Goal: Task Accomplishment & Management: Complete application form

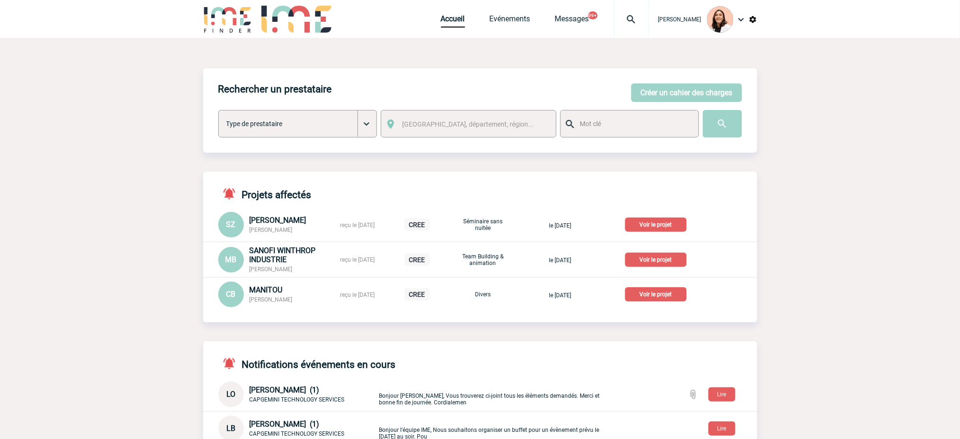
click at [631, 15] on img at bounding box center [632, 19] width 34 height 11
click at [600, 67] on input "search" at bounding box center [586, 73] width 130 height 14
type input "sara.ouladamar@sanofi.com"
drag, startPoint x: 837, startPoint y: 72, endPoint x: 746, endPoint y: 62, distance: 92.0
click at [836, 71] on body "Melissa NOBLET Accueil Evénements 99+" at bounding box center [480, 382] width 960 height 765
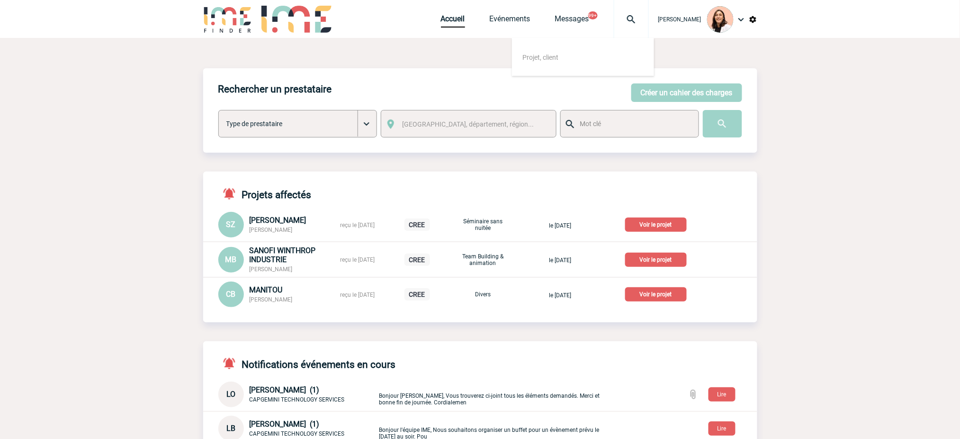
click at [671, 82] on div "Rechercher un prestataire Créer un cahier des charges Créer un cahier des charg…" at bounding box center [480, 110] width 554 height 84
click at [674, 91] on button "Créer un cahier des charges" at bounding box center [687, 92] width 111 height 18
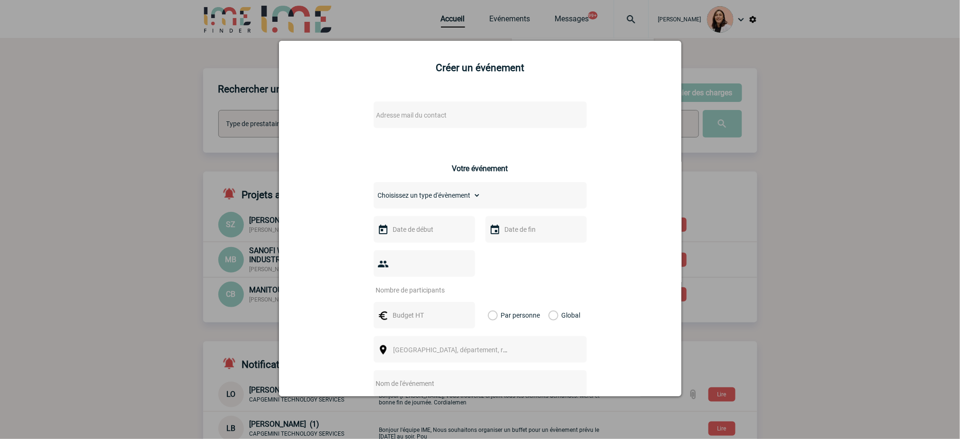
click at [413, 112] on span "Adresse mail du contact" at bounding box center [412, 115] width 71 height 8
click at [473, 131] on input "sara.ouladamar@sanofi.com" at bounding box center [451, 132] width 161 height 14
paste input "Sara.OULADAMAR"
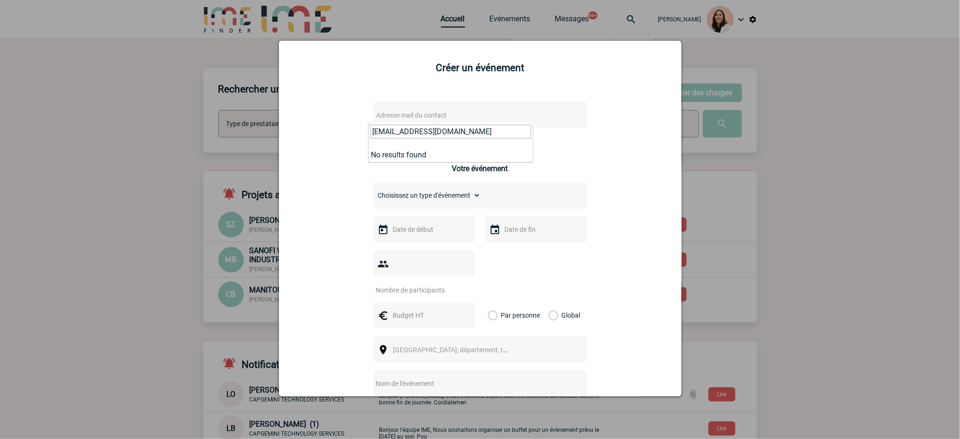
type input "[EMAIL_ADDRESS][DOMAIN_NAME]"
click at [611, 147] on div "Adresse mail du contact Ce contact n'a pas d’entité active dans la plateforme V…" at bounding box center [480, 336] width 379 height 489
drag, startPoint x: 832, startPoint y: 63, endPoint x: 604, endPoint y: 45, distance: 228.6
click at [821, 61] on div at bounding box center [480, 219] width 960 height 439
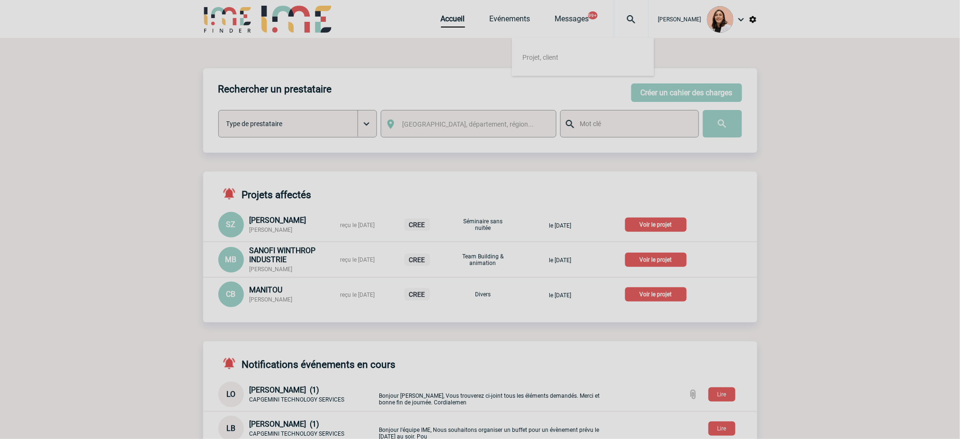
click at [685, 84] on div at bounding box center [480, 219] width 960 height 439
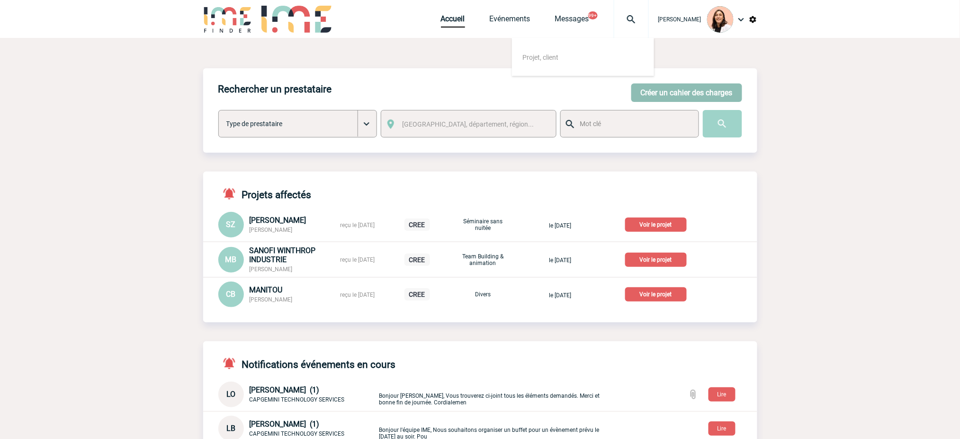
click at [684, 95] on button "Créer un cahier des charges" at bounding box center [687, 92] width 111 height 18
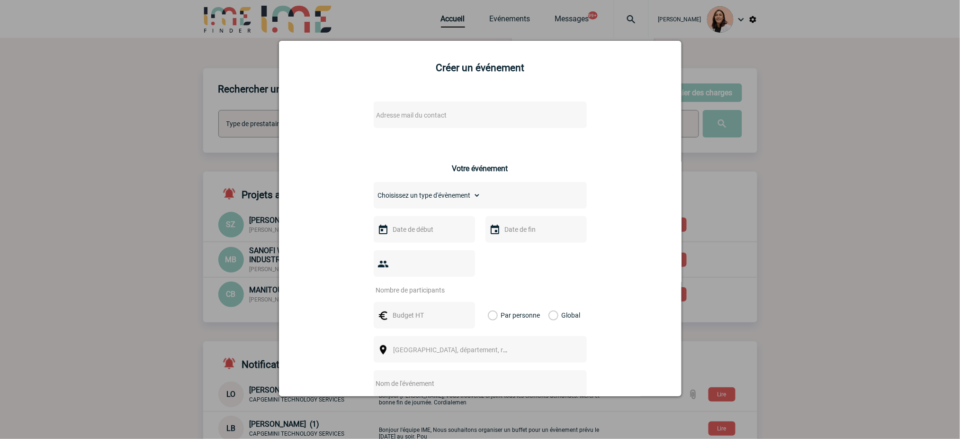
click at [470, 149] on div "Adresse mail du contact Ce contact n'a pas d’entité active dans la plateforme V…" at bounding box center [480, 336] width 379 height 489
click at [459, 117] on span "Adresse mail du contact" at bounding box center [456, 114] width 166 height 13
type input "Sara.OULADAMAR@sanofi.com"
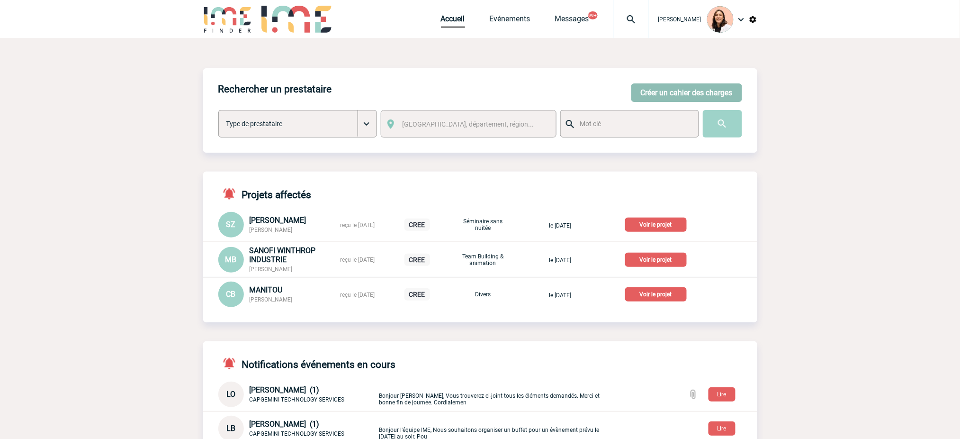
click at [694, 87] on button "Créer un cahier des charges" at bounding box center [687, 92] width 111 height 18
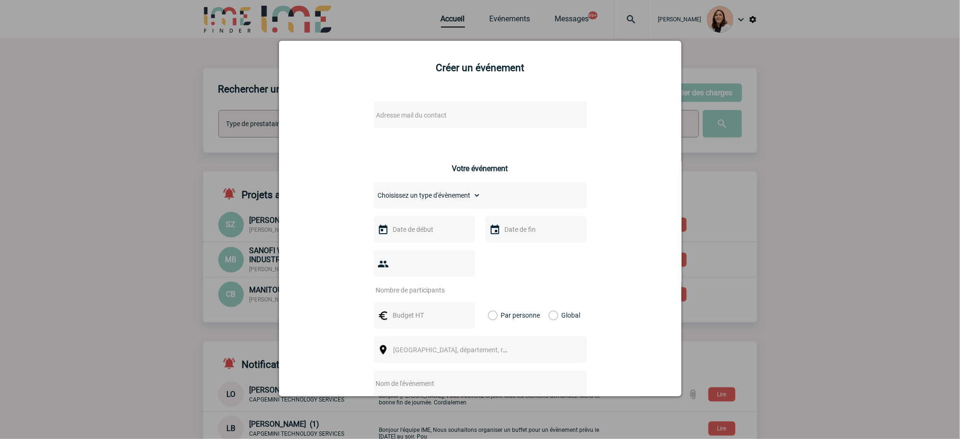
click at [443, 119] on span "Adresse mail du contact" at bounding box center [456, 114] width 166 height 13
type input "[EMAIL_ADDRESS][DOMAIN_NAME]"
drag, startPoint x: 760, startPoint y: 166, endPoint x: 766, endPoint y: 163, distance: 5.7
click at [760, 166] on div at bounding box center [480, 219] width 960 height 439
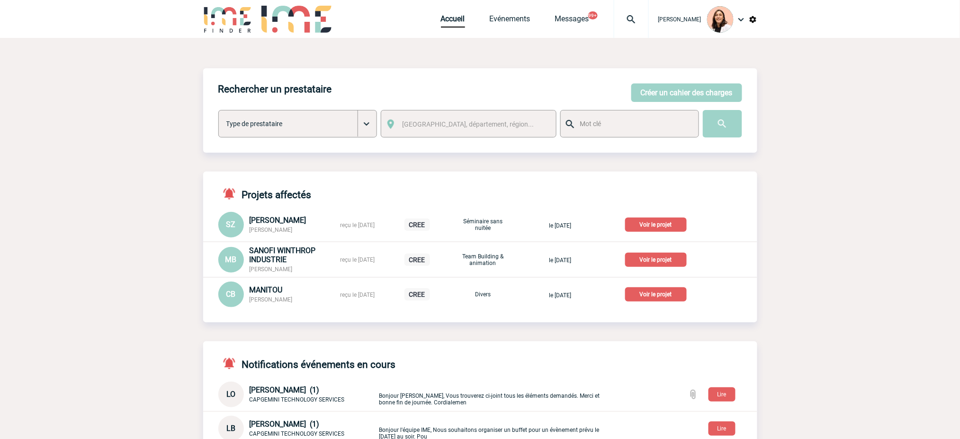
click at [618, 14] on img at bounding box center [632, 19] width 34 height 11
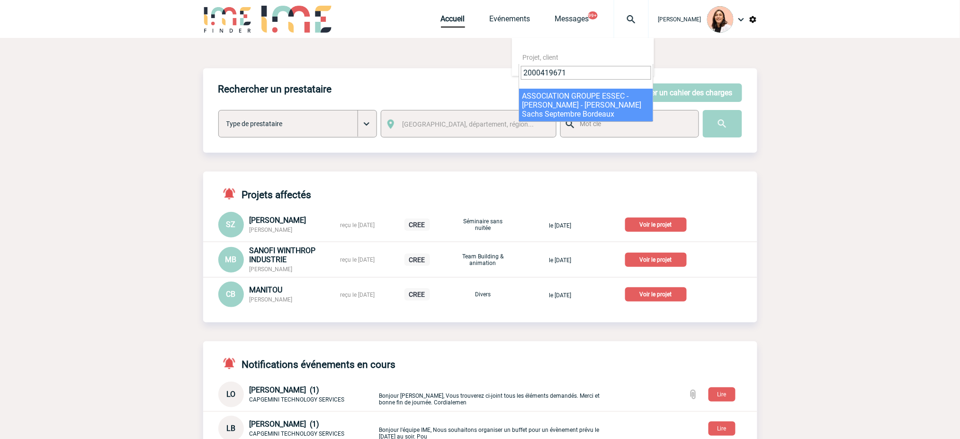
type input "2000419671"
select select "19172"
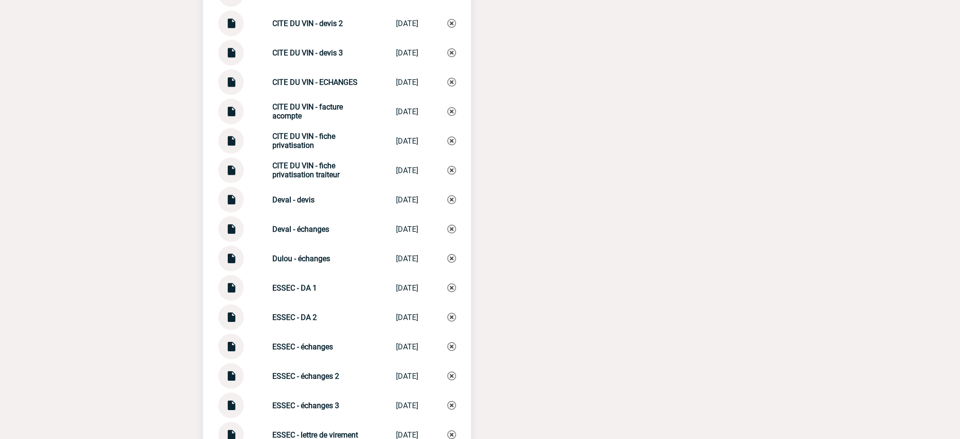
scroll to position [2337, 0]
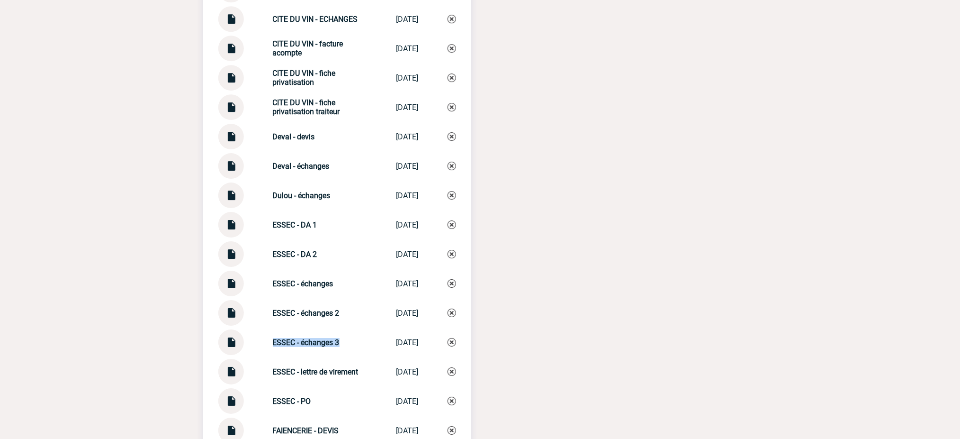
drag, startPoint x: 337, startPoint y: 340, endPoint x: 252, endPoint y: 338, distance: 85.8
click at [252, 338] on div "ESSEC - échanges 3 ESSEC - échang... 15/09/2025" at bounding box center [337, 342] width 238 height 26
copy div "ESSEC - échanges 3"
click at [449, 338] on img at bounding box center [452, 342] width 9 height 9
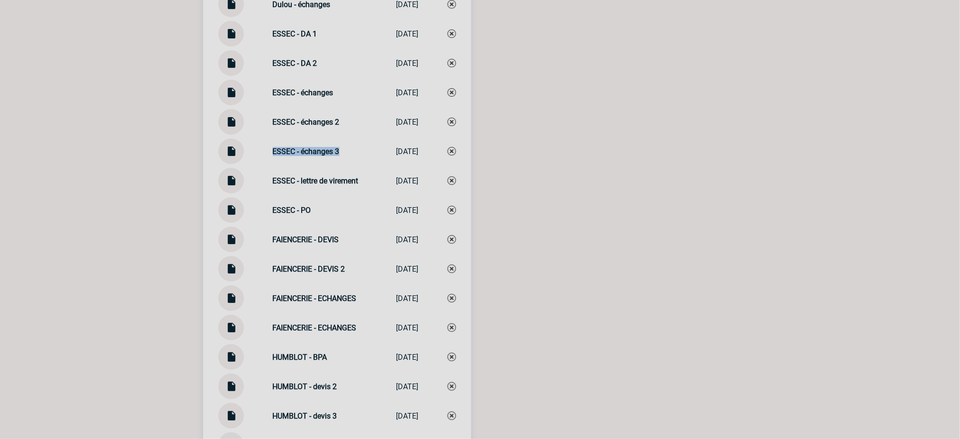
scroll to position [2716, 0]
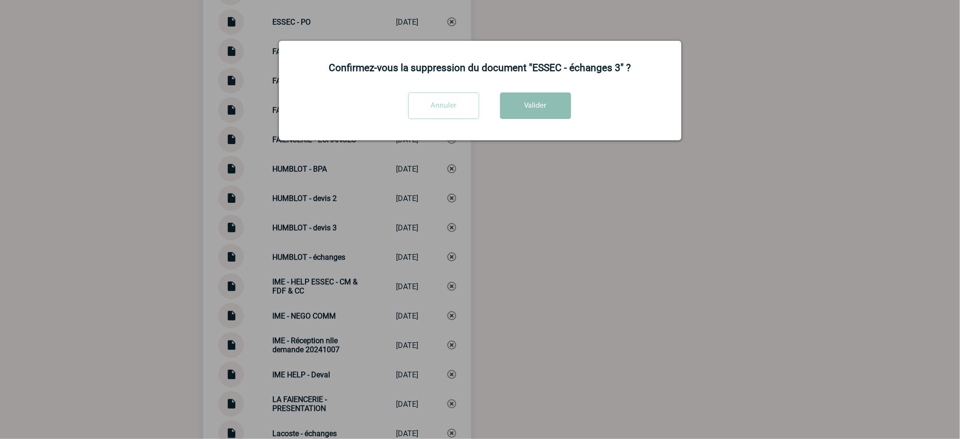
click at [539, 107] on button "Valider" at bounding box center [535, 105] width 71 height 27
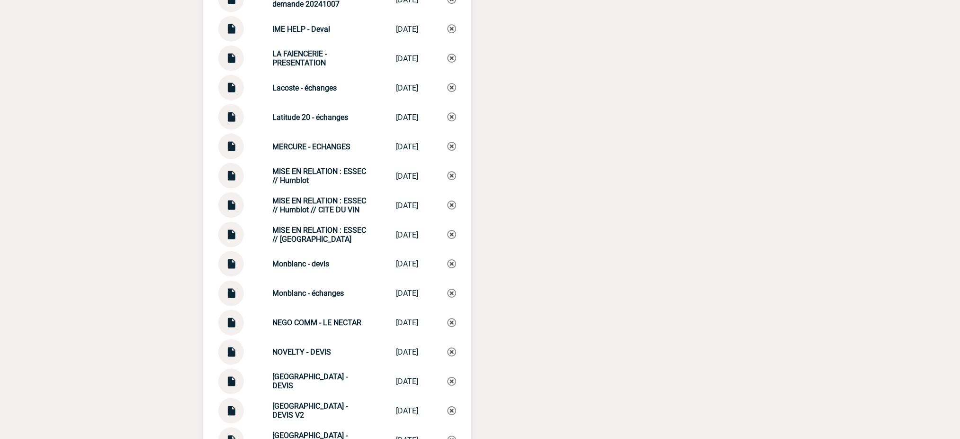
scroll to position [3225, 0]
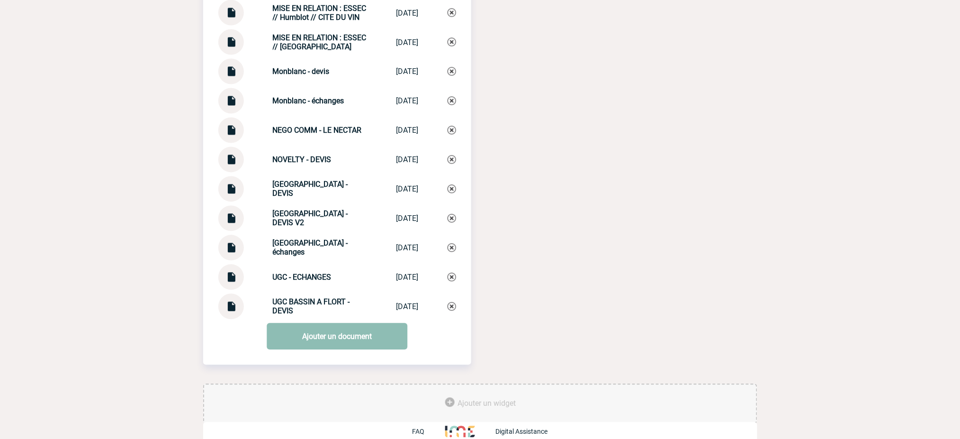
click at [359, 339] on link "Ajouter un document" at bounding box center [337, 336] width 141 height 27
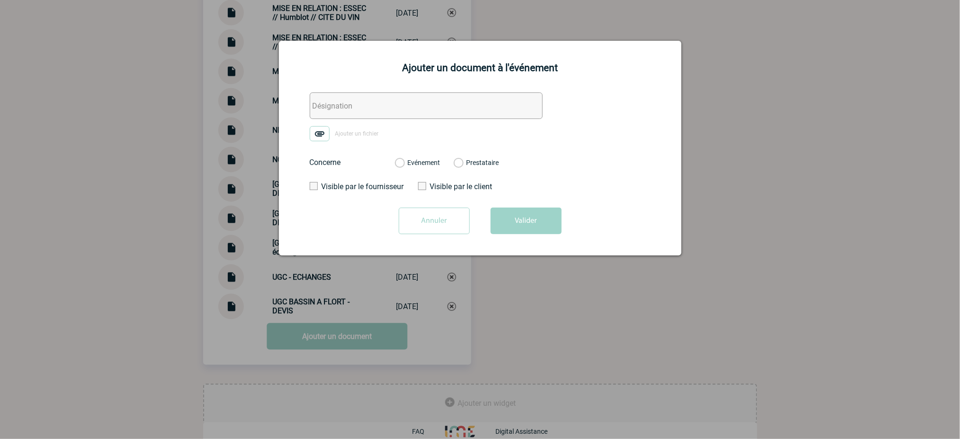
click at [501, 113] on input "text" at bounding box center [426, 105] width 233 height 27
paste input "ESSEC - échanges 3"
type input "ESSEC - échanges 3"
click at [319, 141] on img at bounding box center [320, 133] width 20 height 15
click at [0, 0] on input "Ajouter un fichier" at bounding box center [0, 0] width 0 height 0
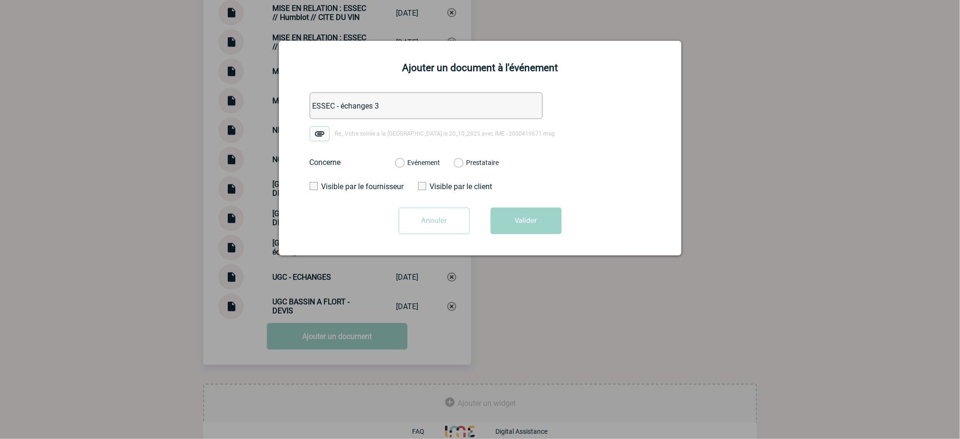
click at [419, 159] on div "Evénement" at bounding box center [417, 162] width 45 height 9
click at [404, 164] on label "Evénement" at bounding box center [399, 163] width 9 height 9
click at [0, 0] on input "Evénement" at bounding box center [0, 0] width 0 height 0
drag, startPoint x: 526, startPoint y: 205, endPoint x: 540, endPoint y: 211, distance: 14.6
click at [528, 206] on form "ESSEC - échanges 3 Re_ Votre soirée a la Cité du Vin le 20_10_2025 avec IME - 2…" at bounding box center [480, 166] width 379 height 149
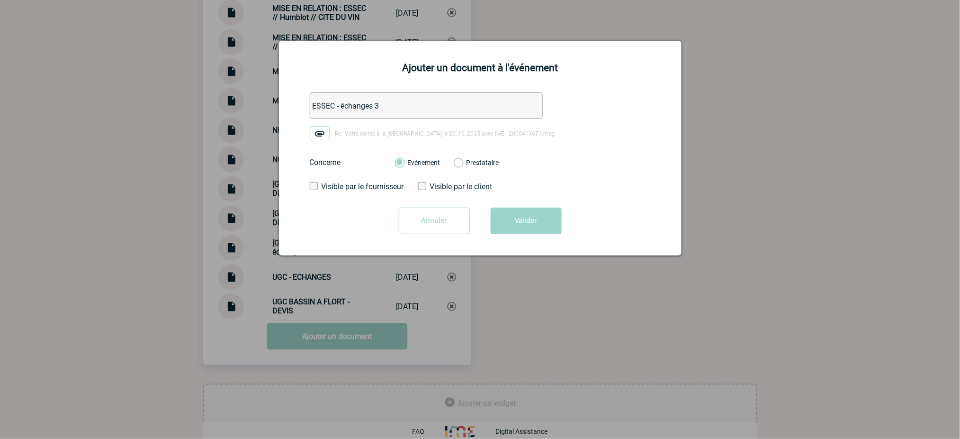
drag, startPoint x: 541, startPoint y: 222, endPoint x: 921, endPoint y: 186, distance: 381.7
click at [554, 223] on button "Valider" at bounding box center [526, 221] width 71 height 27
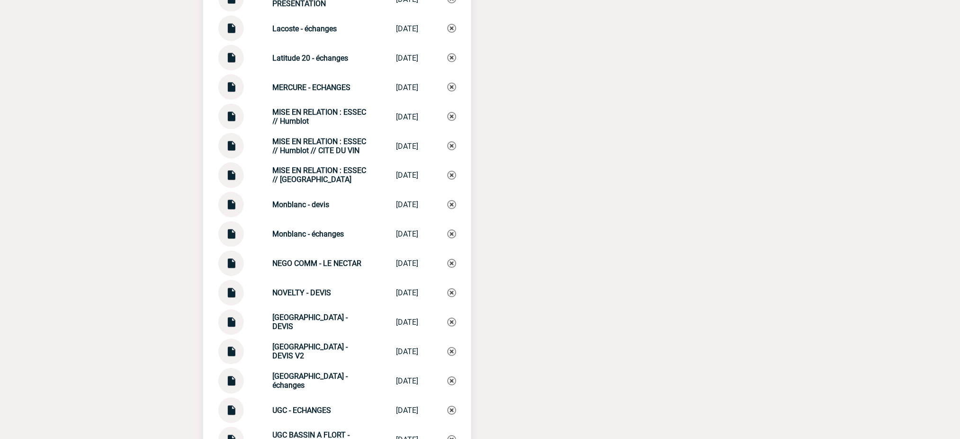
scroll to position [3098, 0]
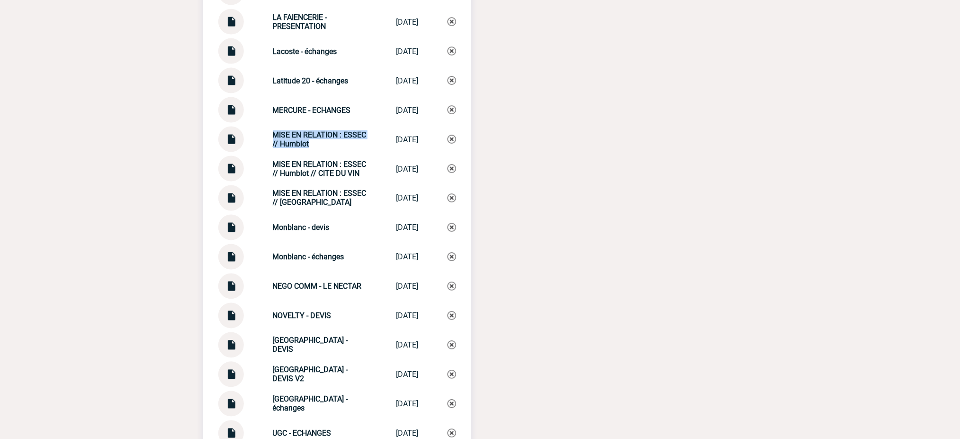
drag, startPoint x: 334, startPoint y: 129, endPoint x: 266, endPoint y: 120, distance: 68.3
click at [273, 130] on div "MISE EN RELATION : ESSEC // Humblot" at bounding box center [320, 139] width 95 height 18
copy strong "MISE EN RELATION : ESSEC // Humblot"
click at [451, 127] on div "MISE EN RELATION : ESSEC // Humblot MISE EN RELATIO... 08/09/2025" at bounding box center [337, 140] width 238 height 26
click at [450, 135] on img at bounding box center [452, 139] width 9 height 9
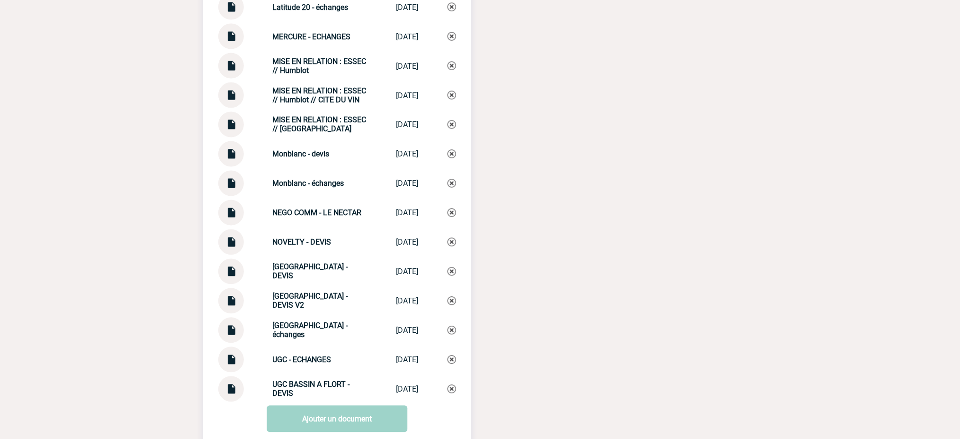
scroll to position [3254, 0]
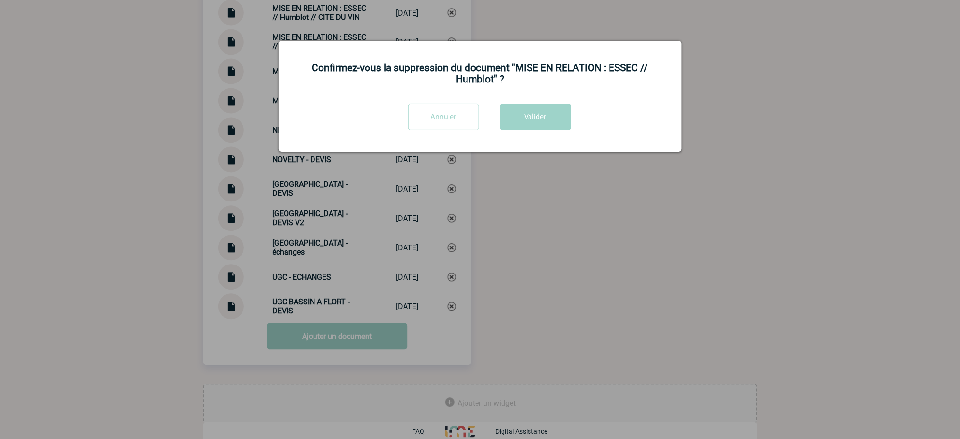
drag, startPoint x: 540, startPoint y: 128, endPoint x: 534, endPoint y: 134, distance: 7.7
click at [539, 128] on button "Valider" at bounding box center [535, 117] width 71 height 27
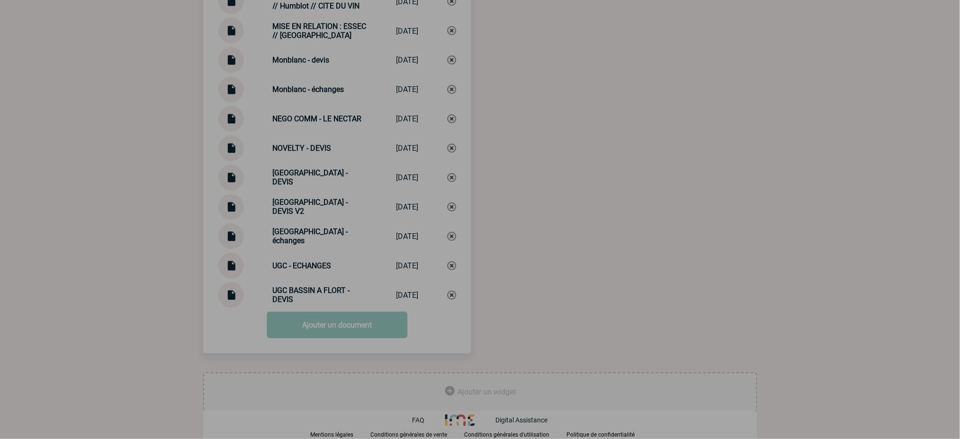
scroll to position [3225, 0]
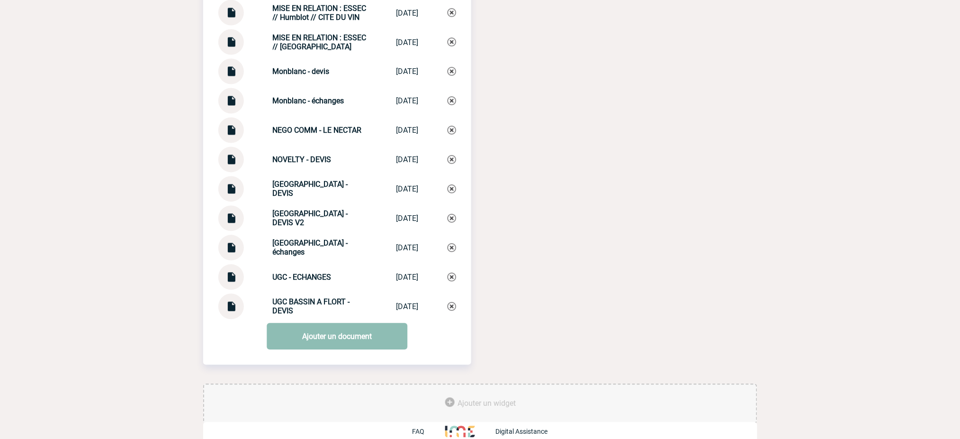
click at [352, 325] on link "Ajouter un document" at bounding box center [337, 336] width 141 height 27
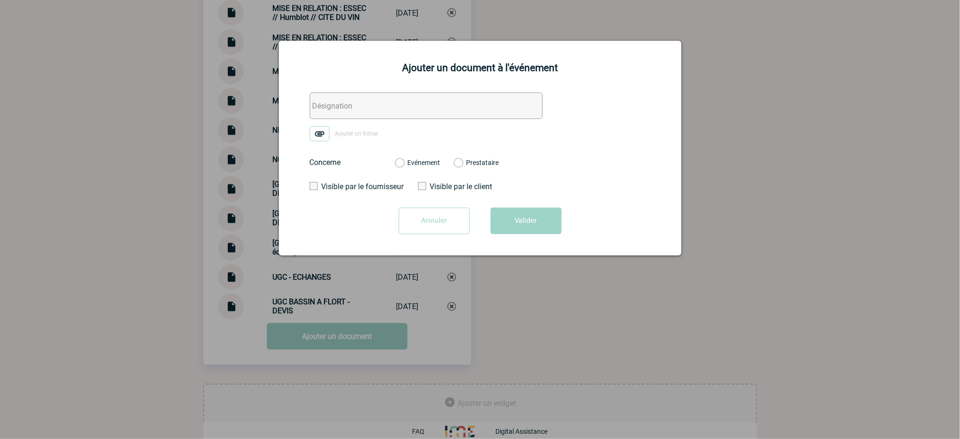
click at [434, 125] on form "Ajouter un fichier Concerne Evénement Prestataire 2100067280 - UGC Ciné Cité - …" at bounding box center [480, 166] width 379 height 149
click at [423, 111] on input "text" at bounding box center [426, 105] width 233 height 27
paste input "MISE EN RELATION : ESSEC // Humblot"
type input "MISE EN RELATION : ESSEC // Humblot"
click at [314, 137] on img at bounding box center [320, 133] width 20 height 15
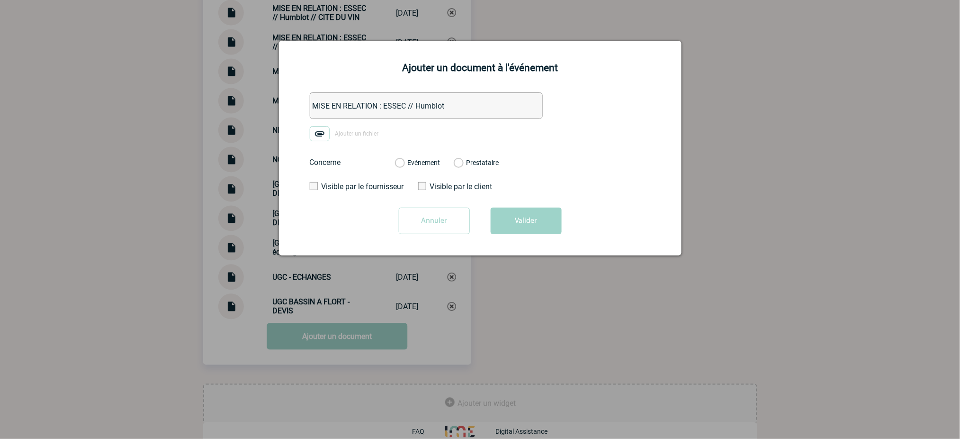
click at [0, 0] on input "Ajouter un fichier" at bounding box center [0, 0] width 0 height 0
click at [404, 166] on label "Evénement" at bounding box center [399, 163] width 9 height 9
click at [0, 0] on input "Evénement" at bounding box center [0, 0] width 0 height 0
click at [512, 218] on button "Valider" at bounding box center [526, 221] width 71 height 27
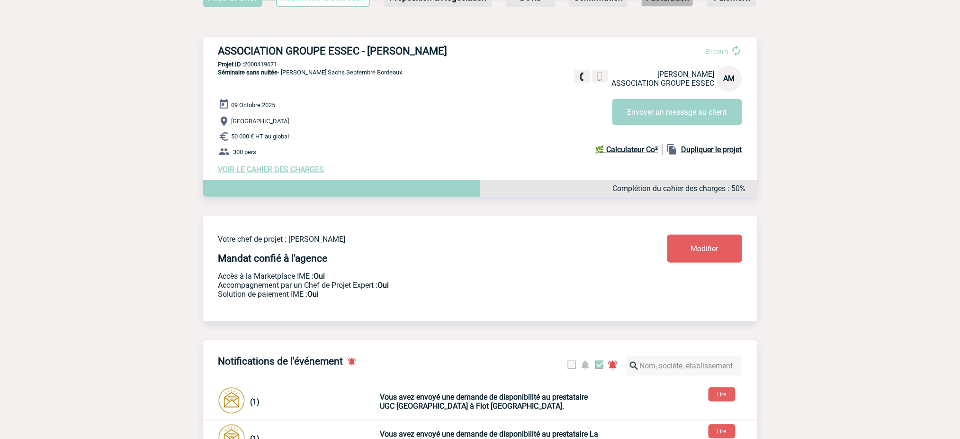
scroll to position [0, 0]
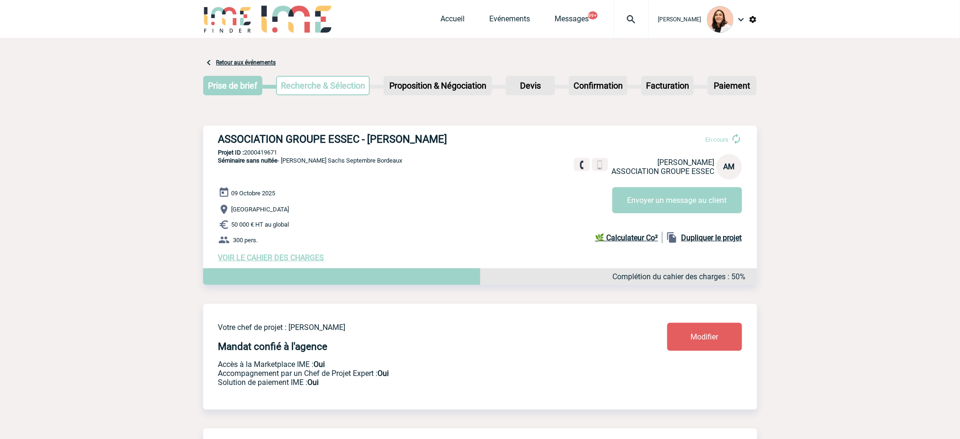
click at [470, 14] on span "Accueil" at bounding box center [465, 18] width 49 height 9
click at [457, 18] on link "Accueil" at bounding box center [453, 20] width 24 height 13
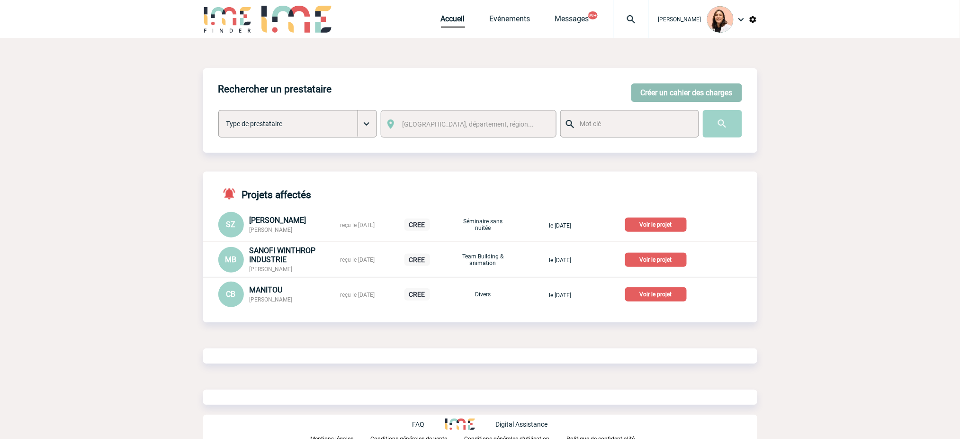
click at [688, 89] on button "Créer un cahier des charges" at bounding box center [687, 92] width 111 height 18
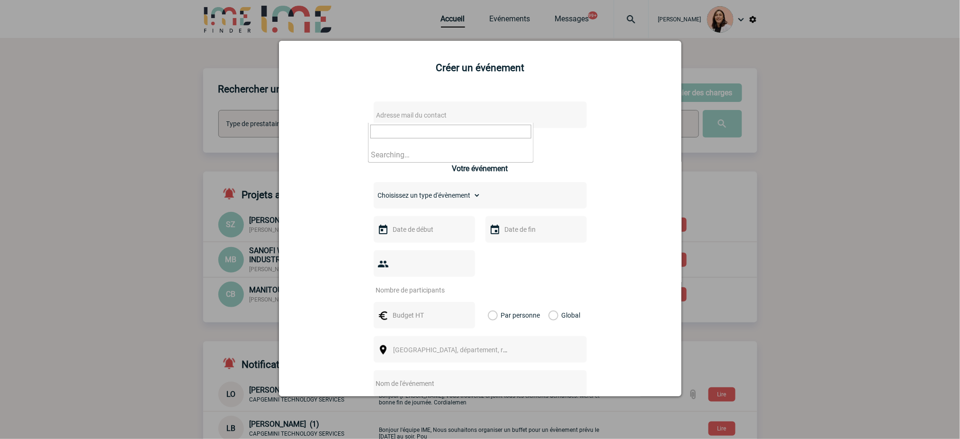
click at [450, 114] on span "Adresse mail du contact" at bounding box center [456, 114] width 166 height 13
click at [383, 135] on input "[EMAIL_ADDRESS][DOMAIN_NAME]" at bounding box center [451, 132] width 161 height 14
click at [392, 135] on input "[EMAIL_ADDRESS][DOMAIN_NAME]" at bounding box center [451, 132] width 161 height 14
type input "[EMAIL_ADDRESS][DOMAIN_NAME]"
drag, startPoint x: 465, startPoint y: 123, endPoint x: 479, endPoint y: 123, distance: 14.7
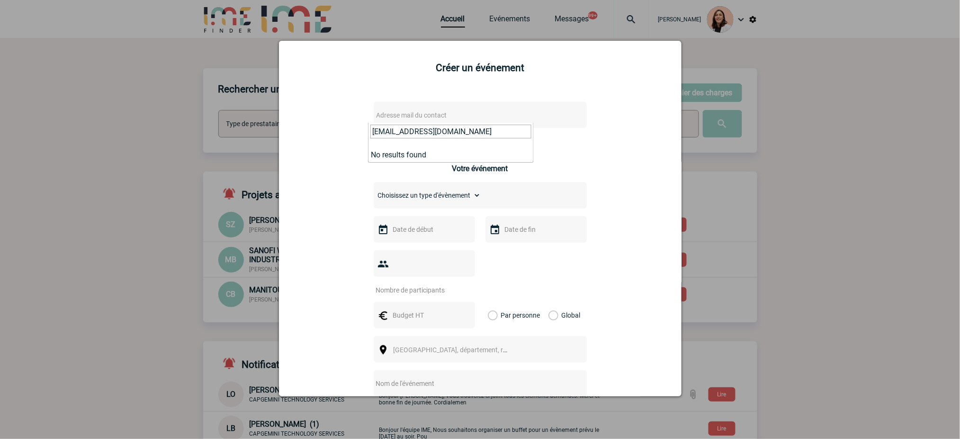
click at [467, 123] on span "[EMAIL_ADDRESS][DOMAIN_NAME]" at bounding box center [451, 135] width 165 height 25
click at [491, 126] on input "[EMAIL_ADDRESS][DOMAIN_NAME]" at bounding box center [451, 132] width 161 height 14
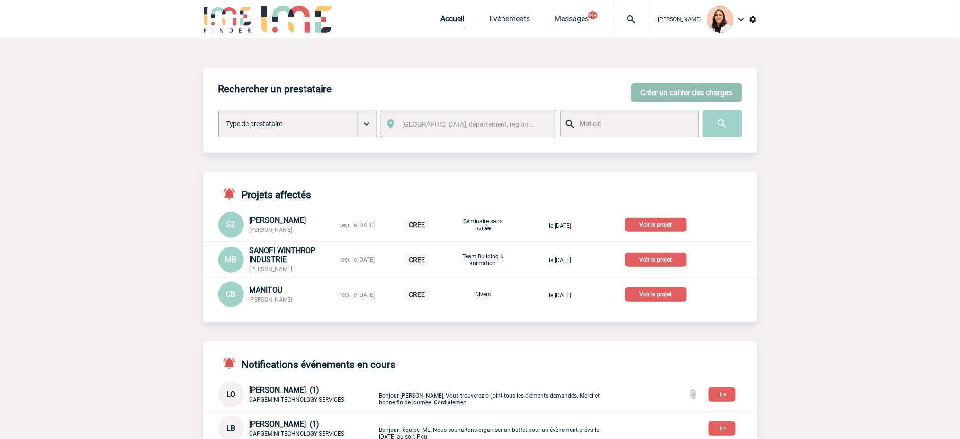
click at [648, 97] on button "Créer un cahier des charges" at bounding box center [687, 92] width 111 height 18
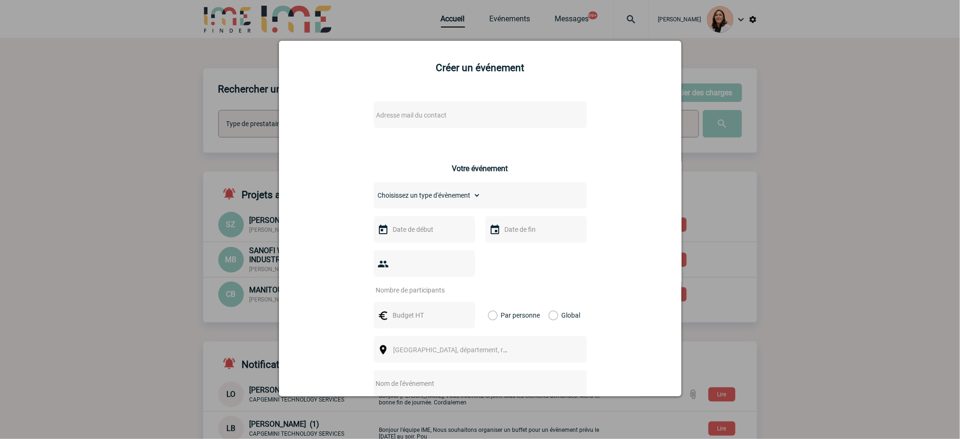
click at [453, 96] on div "Adresse mail du contact Ce contact n'a pas d’entité active dans la plateforme V…" at bounding box center [480, 336] width 379 height 489
click at [444, 111] on span "Adresse mail du contact" at bounding box center [456, 114] width 166 height 13
type input "Sara.OULADAMAR@sanofi.com"
click at [838, 136] on div at bounding box center [480, 219] width 960 height 439
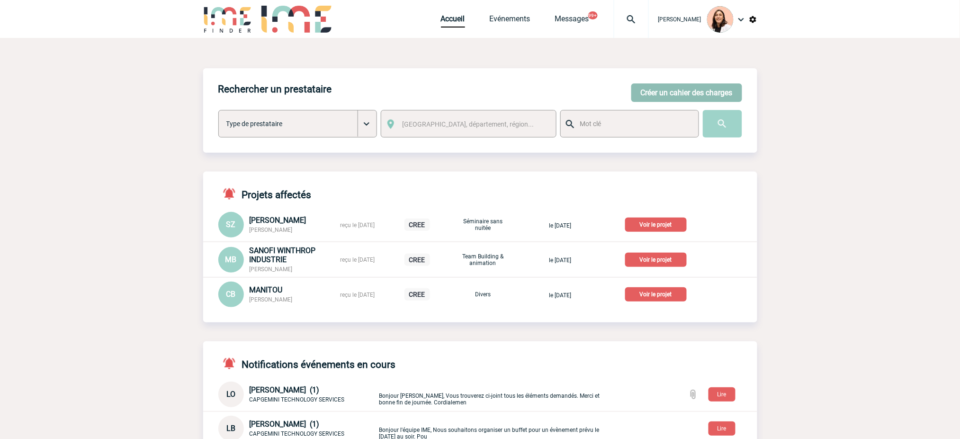
click at [693, 93] on button "Créer un cahier des charges" at bounding box center [687, 92] width 111 height 18
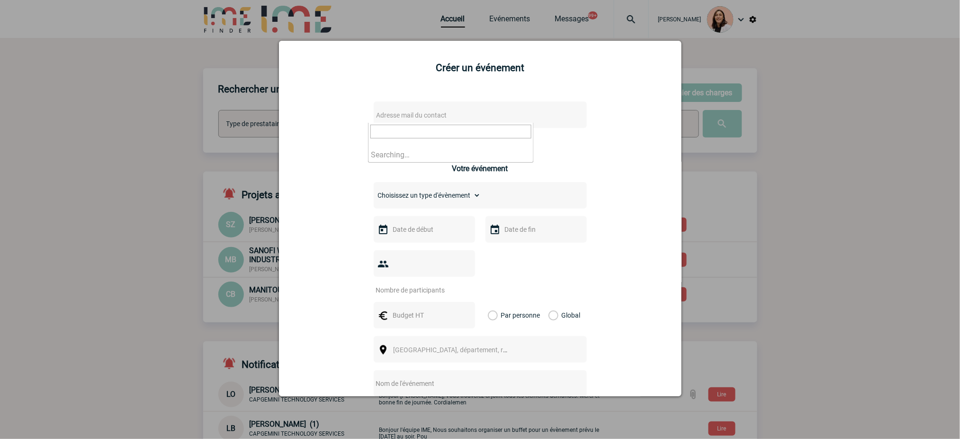
click at [450, 111] on span "Adresse mail du contact" at bounding box center [456, 114] width 166 height 13
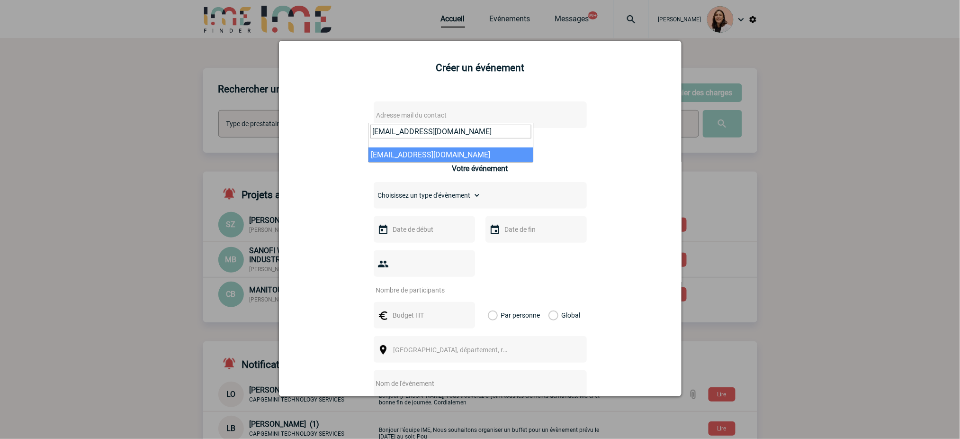
type input "Sara.OULADAMAR@sanofi.com"
select select "132860"
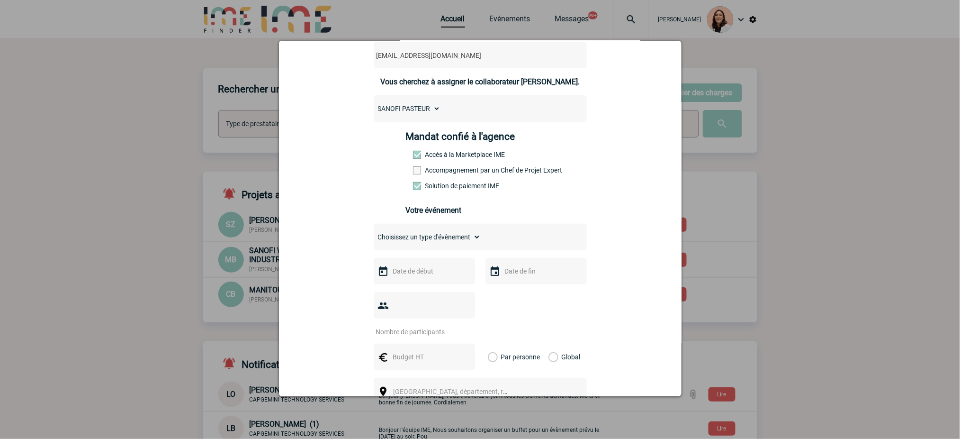
scroll to position [126, 0]
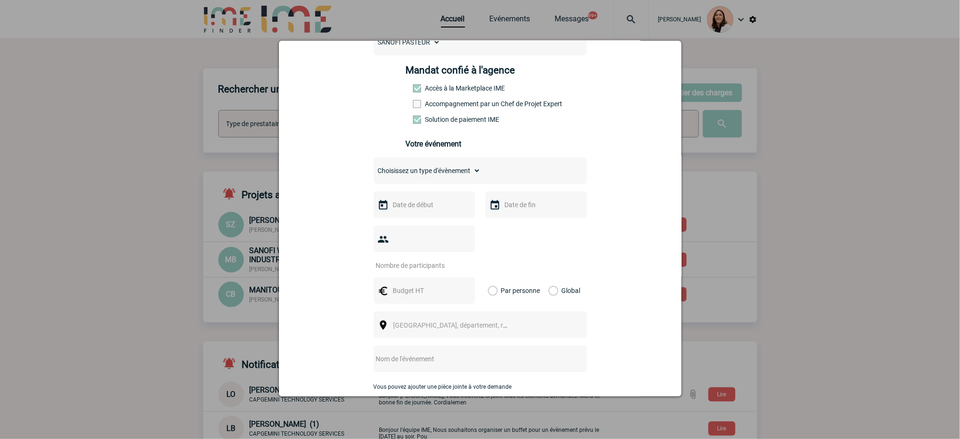
click at [444, 207] on input "text" at bounding box center [423, 205] width 65 height 12
click at [504, 223] on link "Suivant" at bounding box center [509, 223] width 15 height 15
click at [392, 321] on link "17" at bounding box center [398, 314] width 18 height 17
type input "17-11-2025"
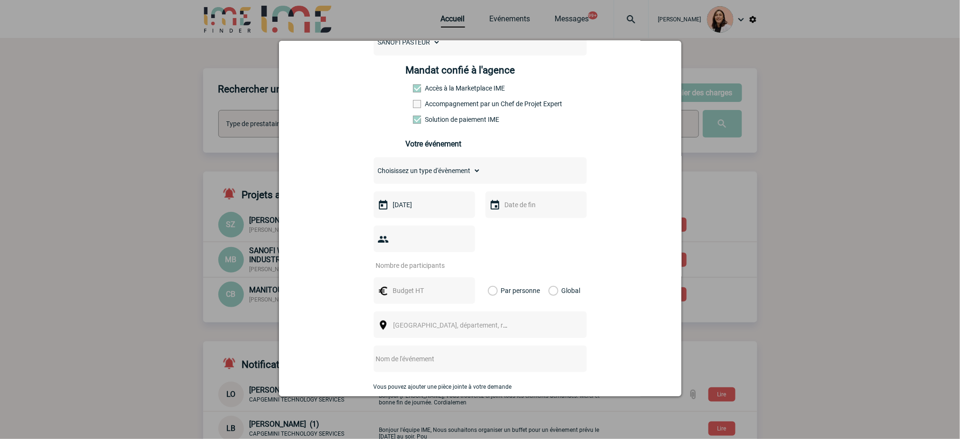
click at [532, 208] on input "text" at bounding box center [535, 205] width 65 height 12
click at [506, 316] on link "17" at bounding box center [509, 314] width 18 height 17
type input "17-11-2025"
click at [412, 269] on input "number" at bounding box center [418, 265] width 89 height 12
type input "20"
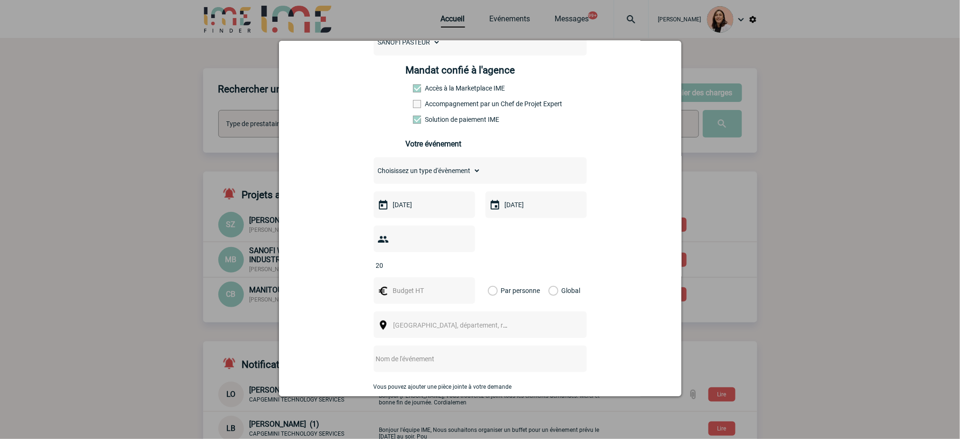
click at [420, 286] on input "text" at bounding box center [423, 290] width 65 height 12
type input "1000"
click at [555, 289] on label "Global" at bounding box center [552, 290] width 6 height 27
click at [0, 0] on input "Global" at bounding box center [0, 0] width 0 height 0
click at [493, 323] on span "Ville, département, région..." at bounding box center [455, 324] width 130 height 13
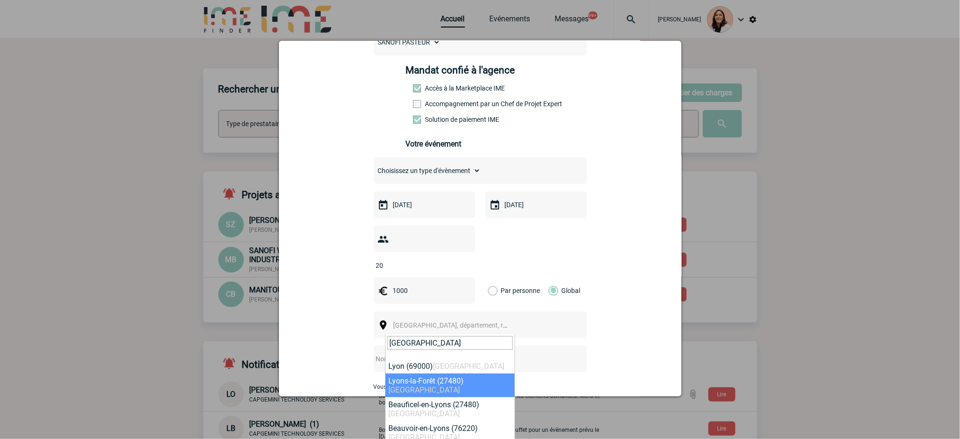
type input "lyon"
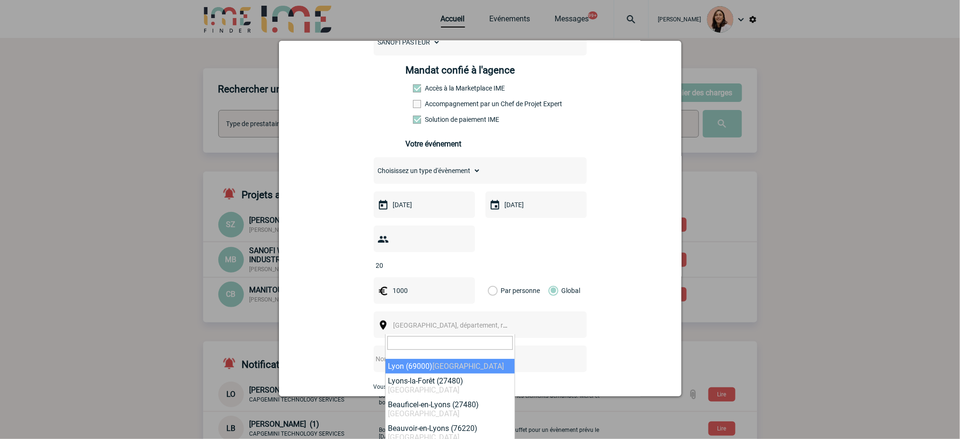
select select "36544"
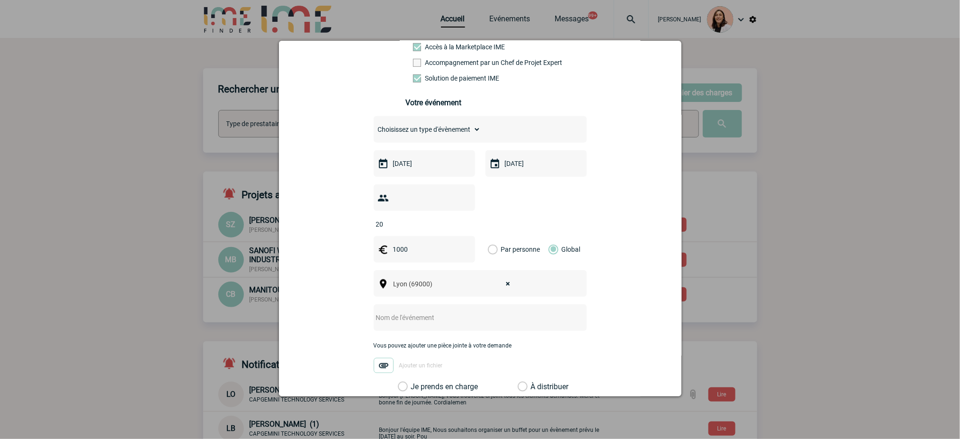
scroll to position [190, 0]
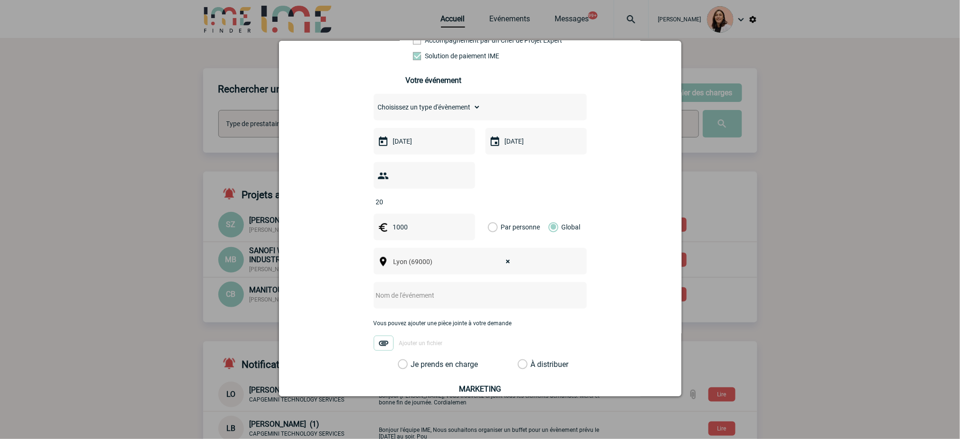
click at [443, 298] on input "text" at bounding box center [468, 295] width 188 height 12
type input "Team building"
click at [455, 372] on div "Sara.OULADAMAR@sanofi.com Sara.OULADAMAR@sanofi.com Vous cherchez à assigner le…" at bounding box center [480, 198] width 379 height 590
click at [414, 366] on label "Je prends en charge" at bounding box center [406, 364] width 16 height 9
click at [0, 0] on input "Je prends en charge" at bounding box center [0, 0] width 0 height 0
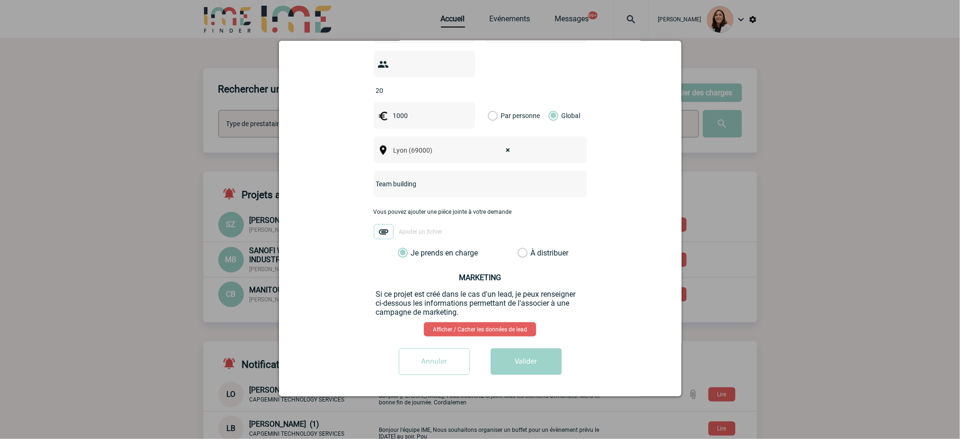
scroll to position [304, 0]
click at [532, 360] on button "Valider" at bounding box center [526, 361] width 71 height 27
click at [521, 355] on button "Valider" at bounding box center [526, 361] width 71 height 27
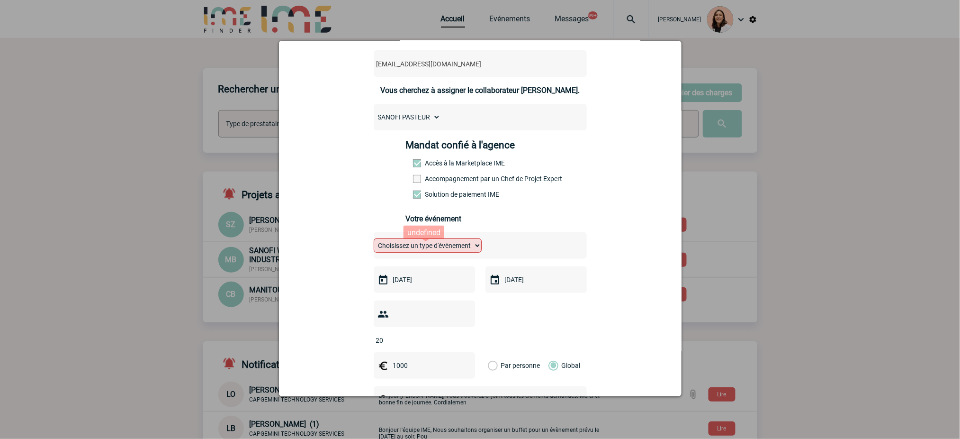
click at [444, 248] on select "Choisissez un type d'évènement Séminaire avec nuitée Séminaire sans nuitée Repa…" at bounding box center [428, 245] width 108 height 14
select select "4"
click at [374, 241] on select "Choisissez un type d'évènement Séminaire avec nuitée Séminaire sans nuitée Repa…" at bounding box center [428, 245] width 108 height 14
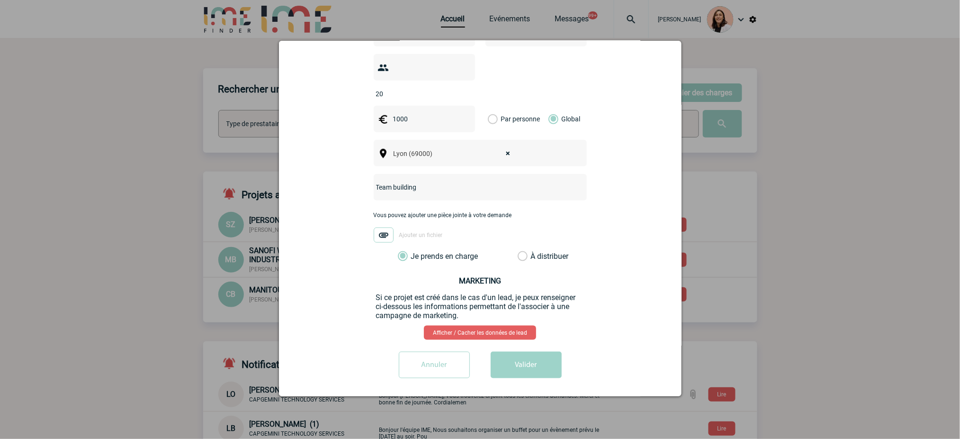
scroll to position [304, 0]
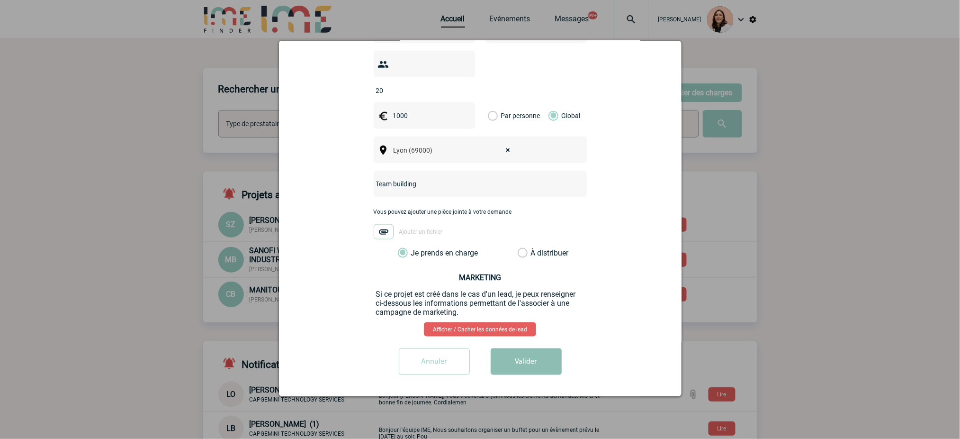
click at [515, 357] on button "Valider" at bounding box center [526, 361] width 71 height 27
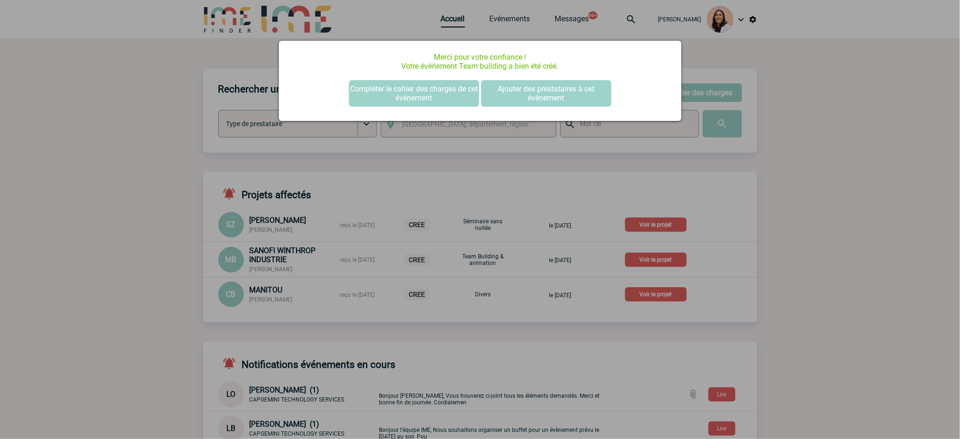
scroll to position [0, 0]
click at [408, 92] on button "Compléter le cahier des charges de cet événement" at bounding box center [414, 93] width 130 height 27
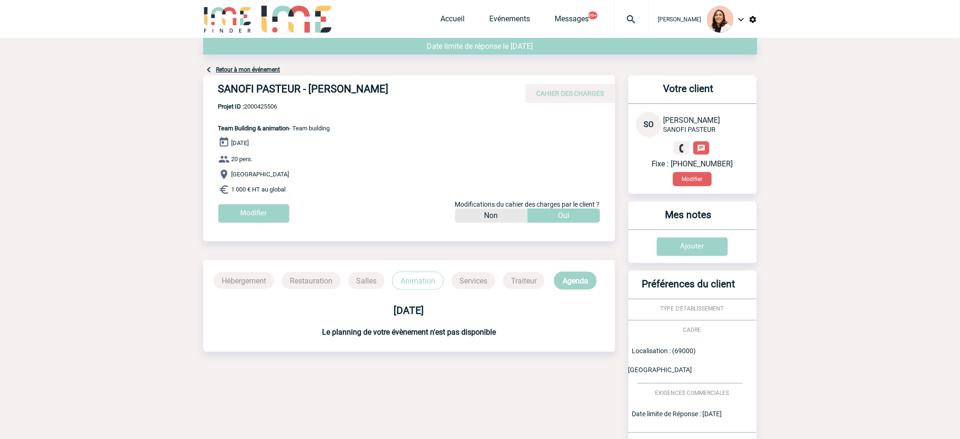
click at [258, 104] on span "Projet ID : 2000425506" at bounding box center [274, 106] width 112 height 7
copy span "2000425506"
drag, startPoint x: 404, startPoint y: 92, endPoint x: 216, endPoint y: 92, distance: 188.1
click at [216, 92] on div "SANOFI PASTEUR - [PERSON_NAME] CAHIER DES CHARGES" at bounding box center [409, 88] width 412 height 27
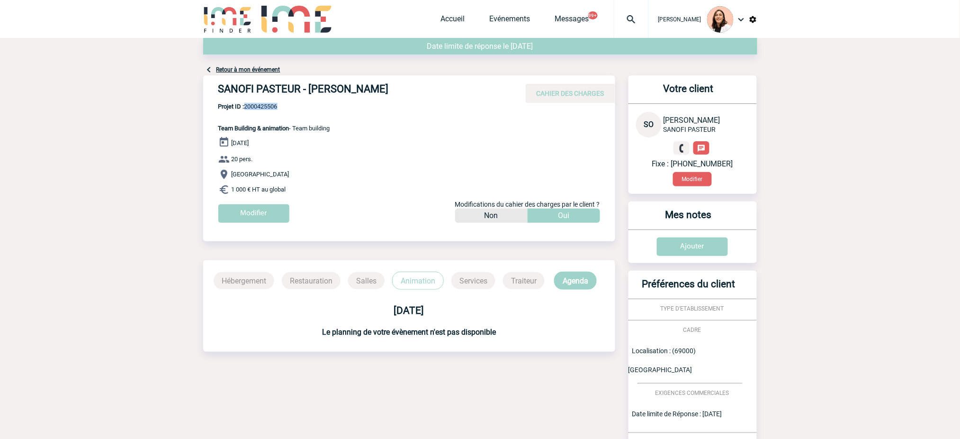
copy h4 "SANOFI PASTEUR - [PERSON_NAME]"
click at [259, 111] on p "Projet ID : 2000425506 Team Building & animation - Team building" at bounding box center [266, 117] width 127 height 29
click at [263, 106] on span "Projet ID : 2000425506" at bounding box center [274, 106] width 112 height 7
copy span "2000425506"
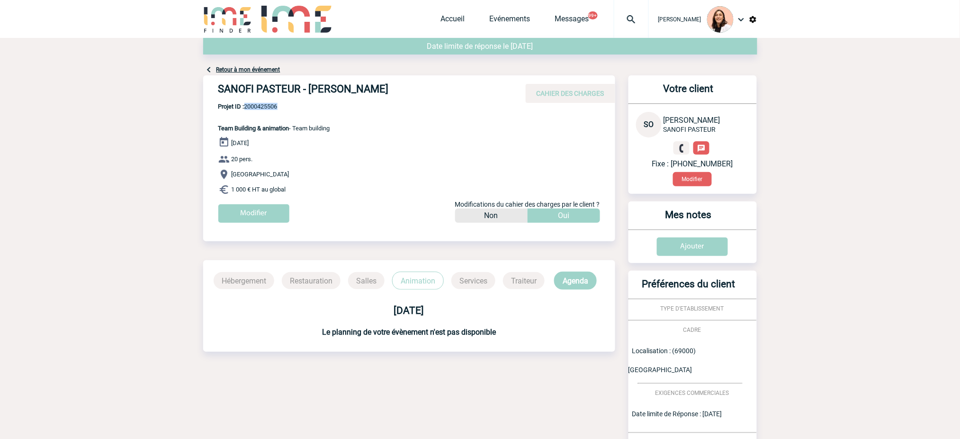
drag, startPoint x: 300, startPoint y: 190, endPoint x: 298, endPoint y: 128, distance: 62.1
click at [298, 128] on div "SANOFI PASTEUR - [PERSON_NAME] CAHIER DES CHARGES SANOFI PASTEUR - [PERSON_NAME…" at bounding box center [409, 152] width 412 height 154
copy div "Team building [DATE] 20 pers. [GEOGRAPHIC_DATA] 1 000 € HT au global"
click at [635, 29] on div at bounding box center [631, 19] width 35 height 38
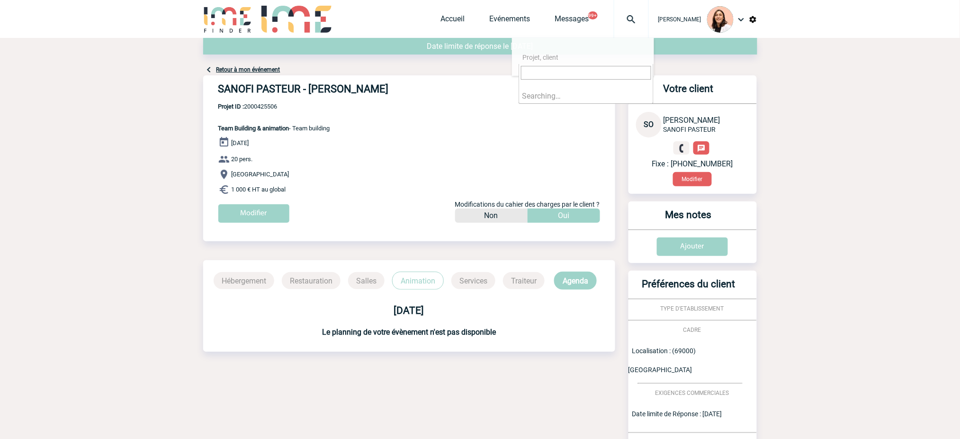
click at [622, 69] on input "search" at bounding box center [586, 73] width 130 height 14
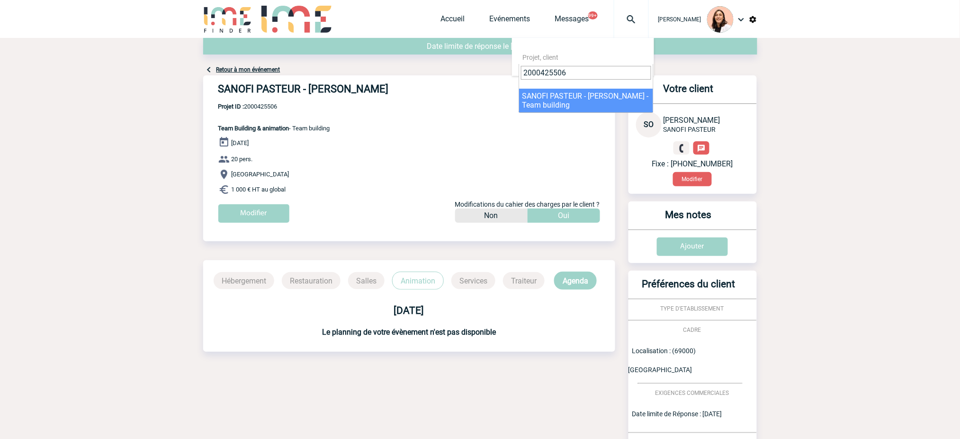
type input "2000425506"
select select "25007"
